Goal: Task Accomplishment & Management: Use online tool/utility

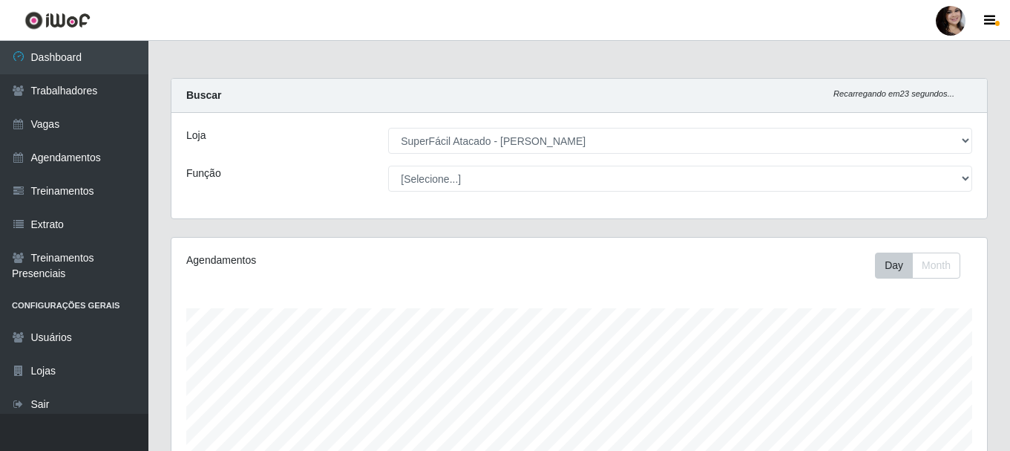
select select "399"
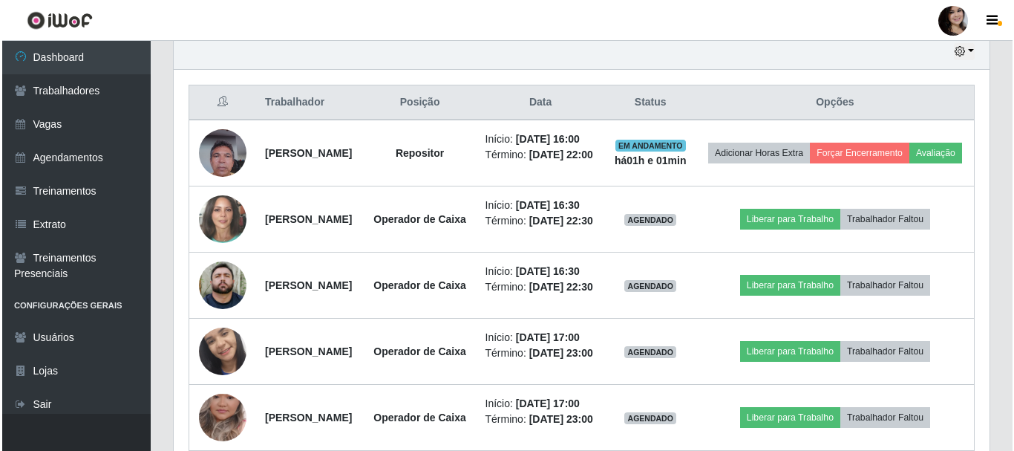
scroll to position [308, 816]
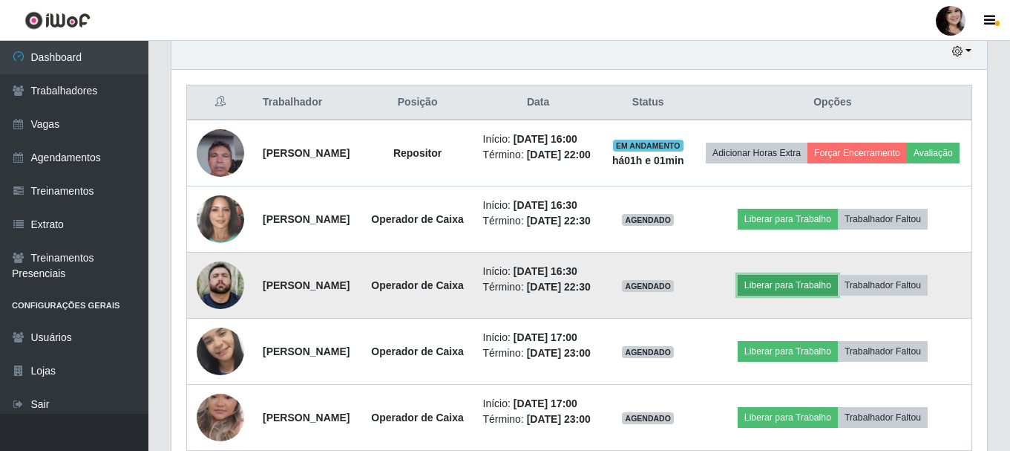
click at [818, 295] on button "Liberar para Trabalho" at bounding box center [788, 285] width 100 height 21
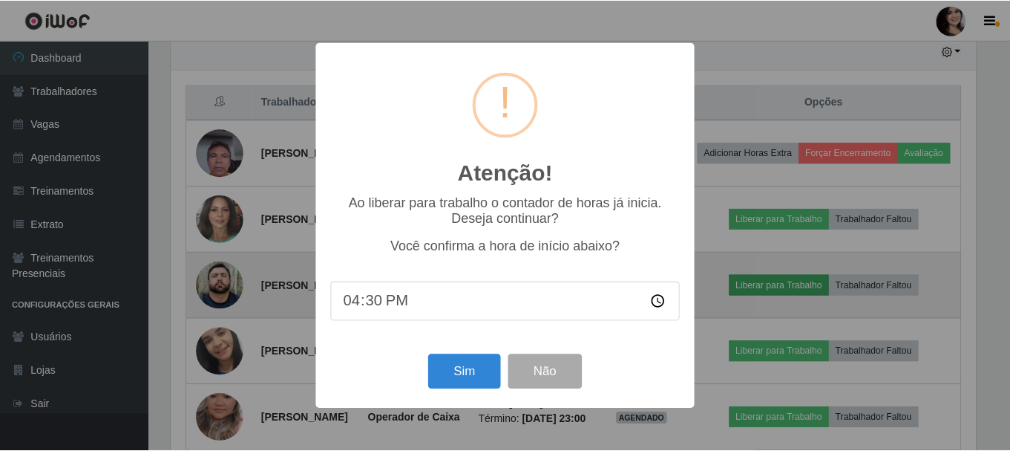
scroll to position [308, 808]
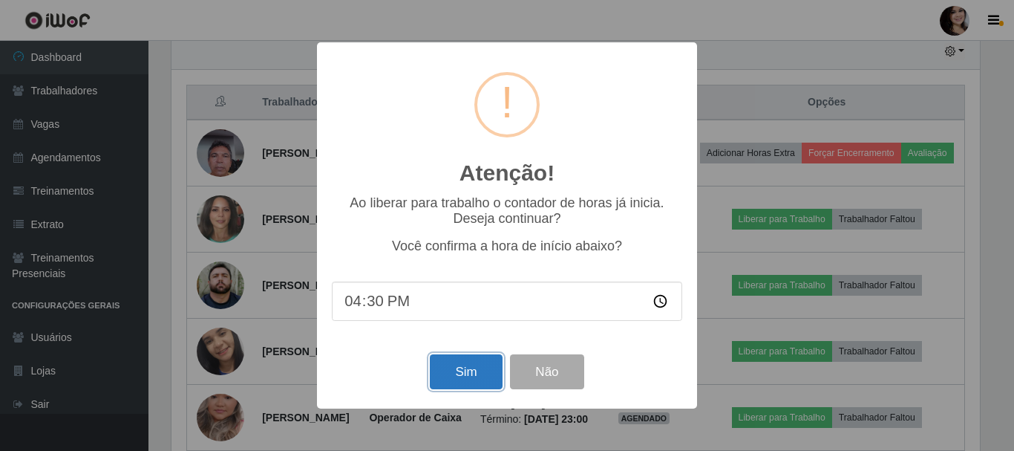
click at [492, 370] on button "Sim" at bounding box center [466, 371] width 72 height 35
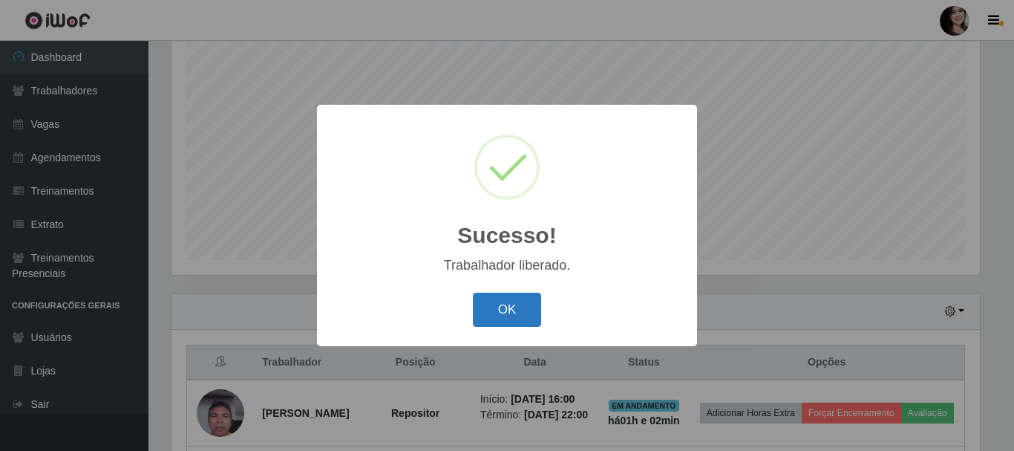
click at [518, 301] on button "OK" at bounding box center [507, 309] width 69 height 35
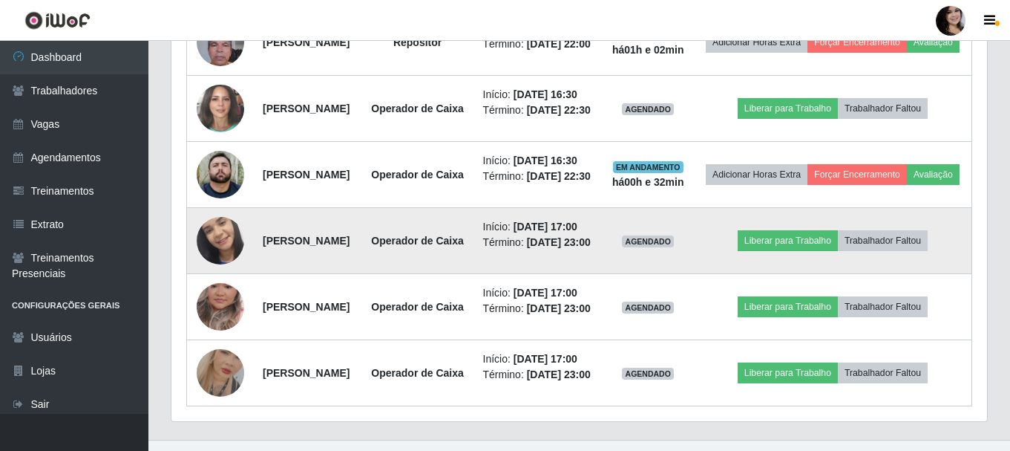
scroll to position [642, 0]
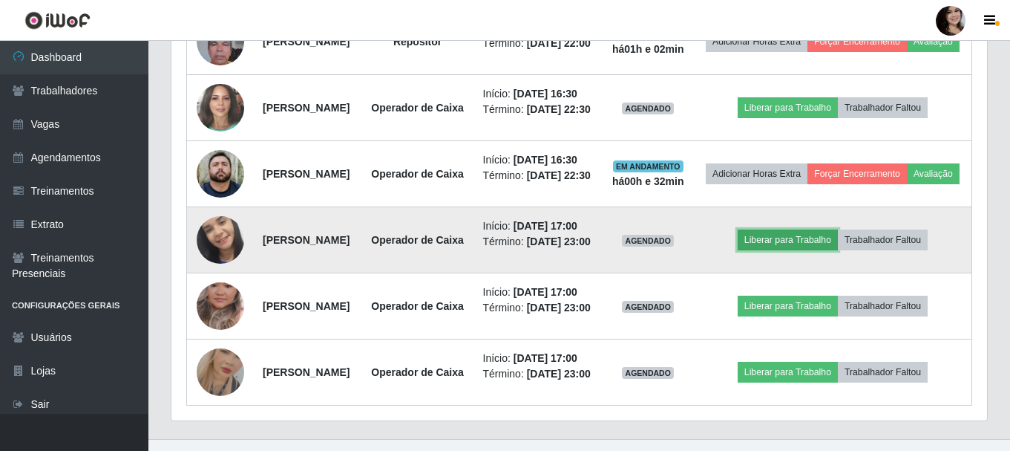
click at [822, 250] on button "Liberar para Trabalho" at bounding box center [788, 239] width 100 height 21
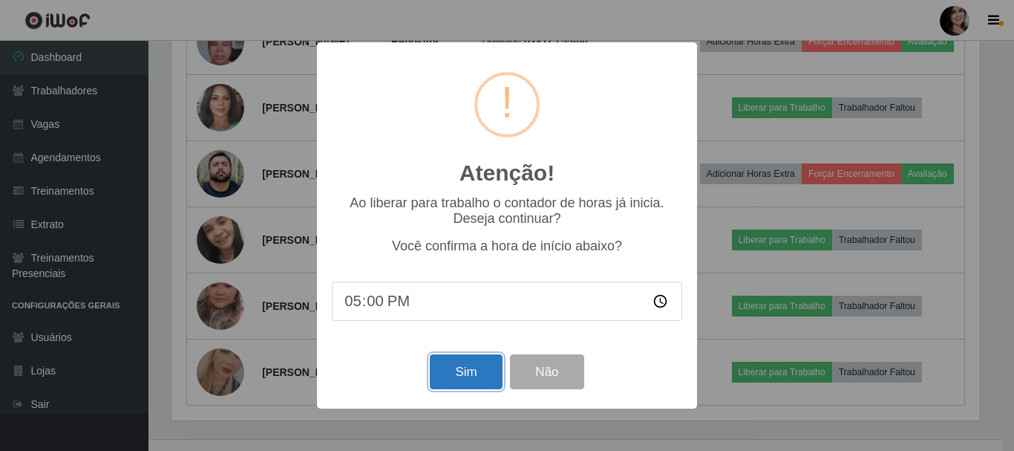
click at [470, 368] on button "Sim" at bounding box center [466, 371] width 72 height 35
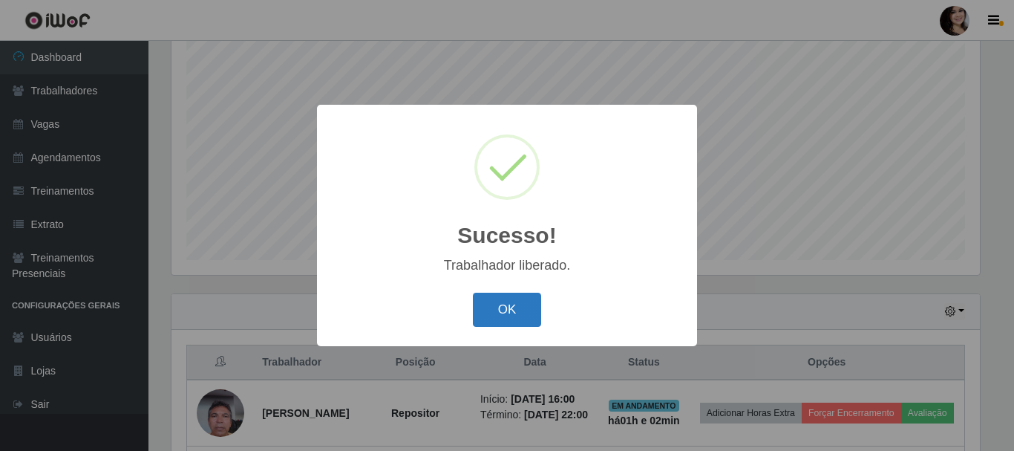
click at [525, 298] on button "OK" at bounding box center [507, 309] width 69 height 35
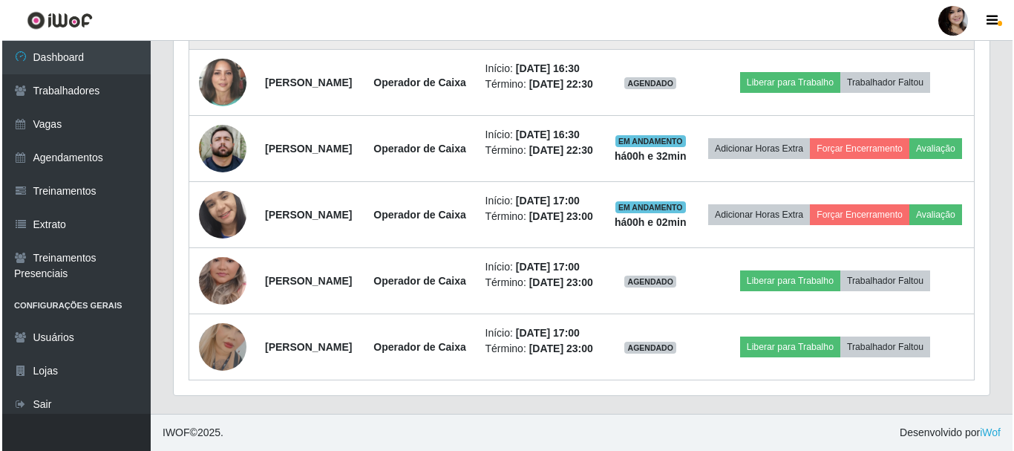
scroll to position [790, 0]
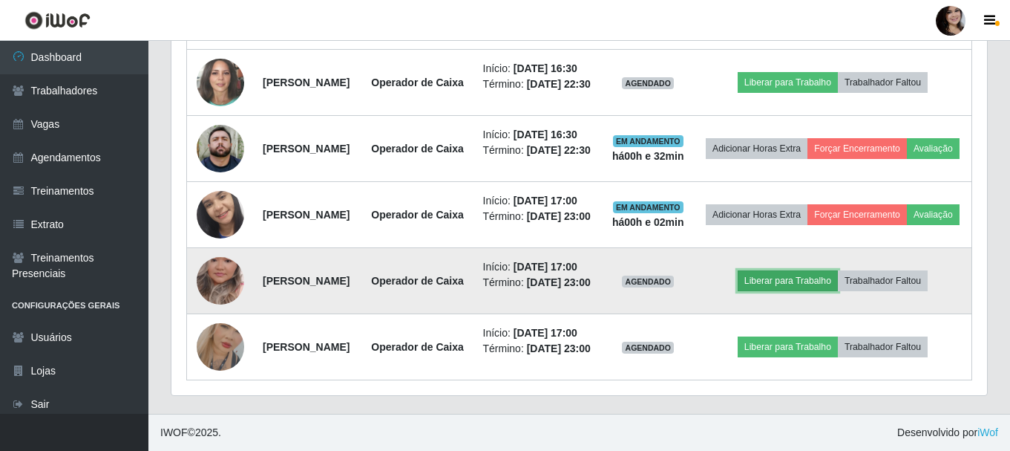
click at [799, 279] on button "Liberar para Trabalho" at bounding box center [788, 280] width 100 height 21
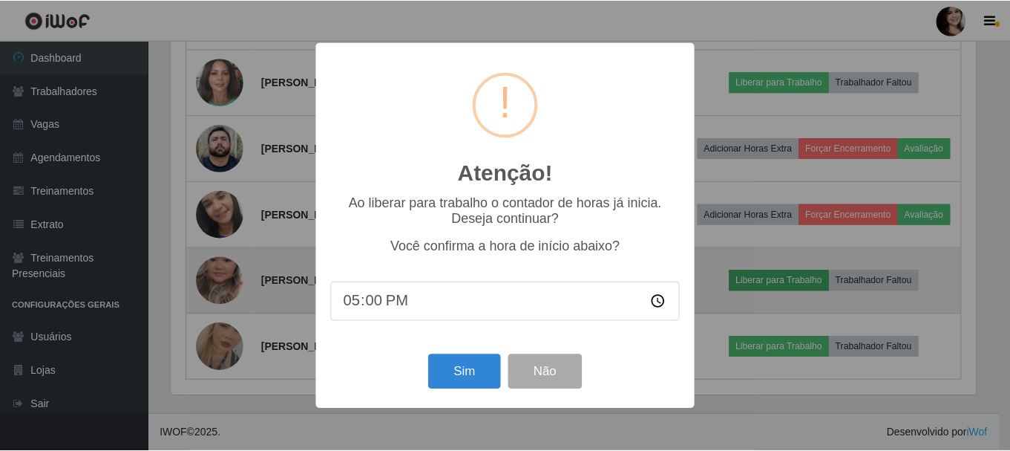
scroll to position [308, 808]
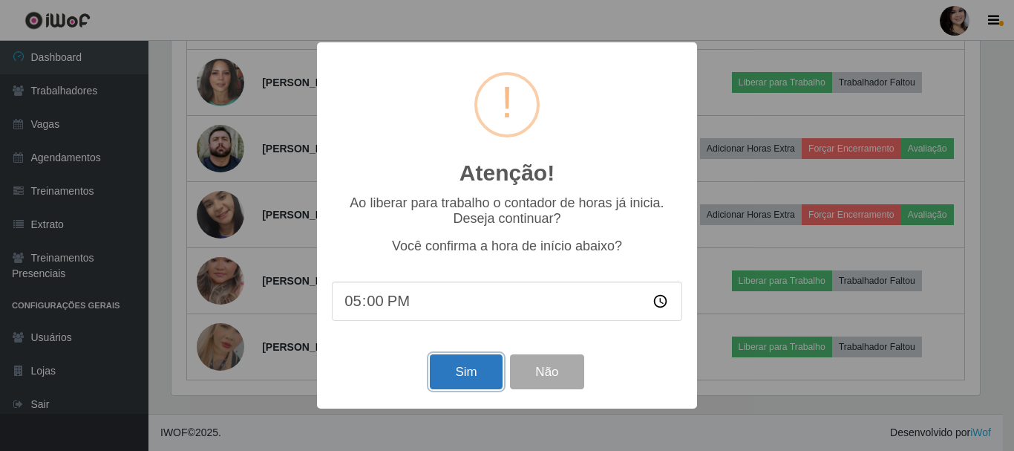
click at [459, 381] on button "Sim" at bounding box center [466, 371] width 72 height 35
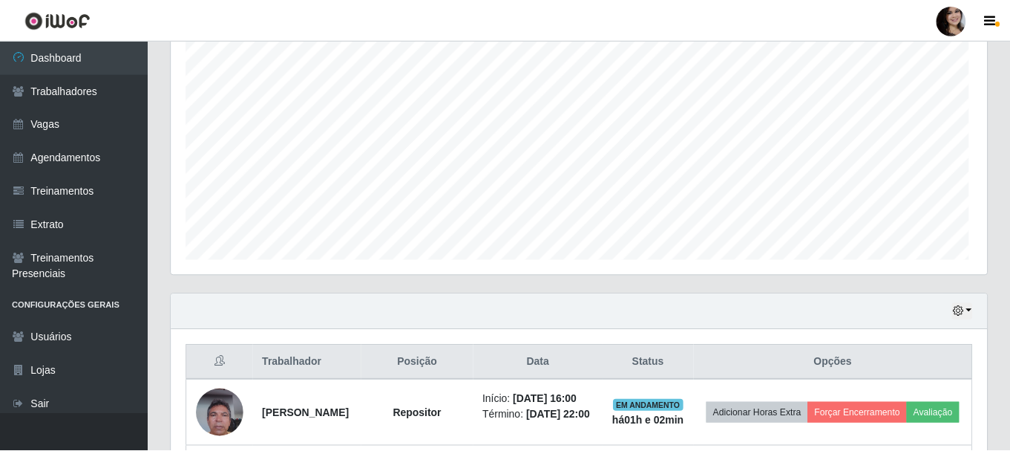
scroll to position [0, 0]
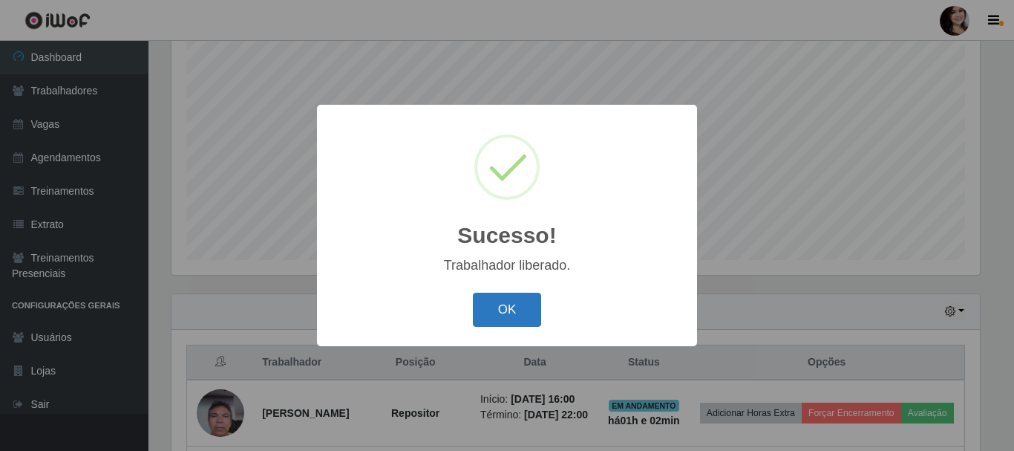
click at [473, 292] on button "OK" at bounding box center [507, 309] width 69 height 35
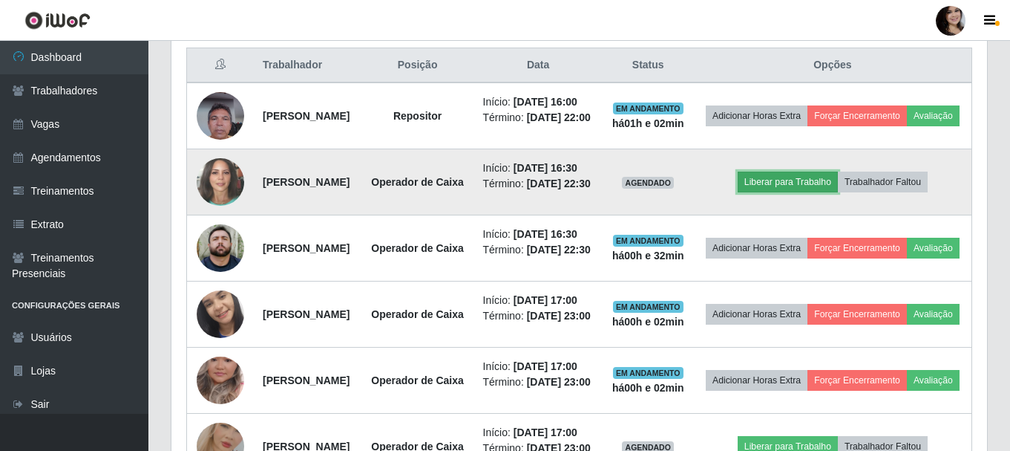
click at [789, 192] on button "Liberar para Trabalho" at bounding box center [788, 181] width 100 height 21
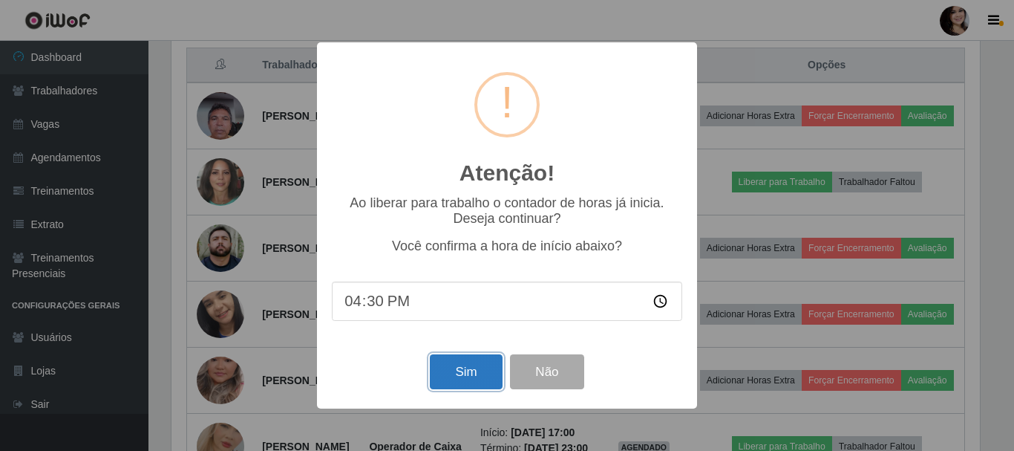
click at [460, 361] on button "Sim" at bounding box center [466, 371] width 72 height 35
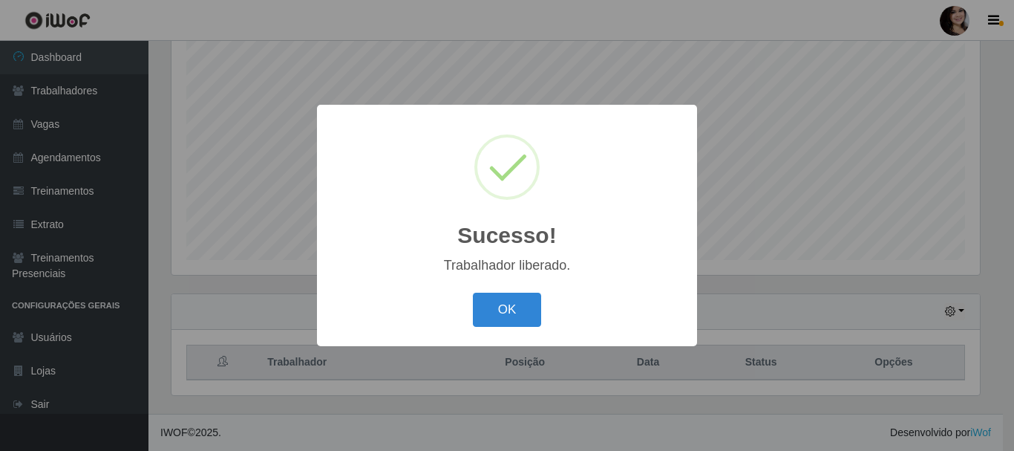
click at [473, 292] on button "OK" at bounding box center [507, 309] width 69 height 35
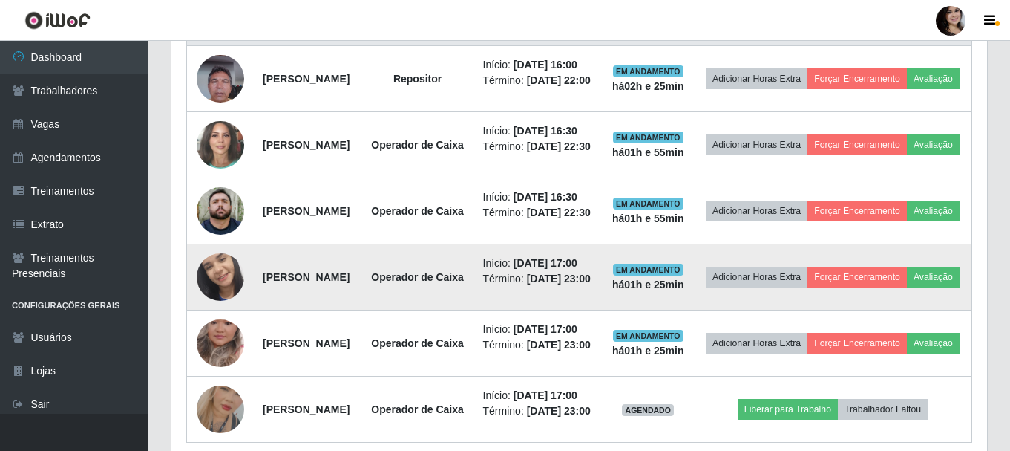
scroll to position [828, 0]
